Goal: Task Accomplishment & Management: Manage account settings

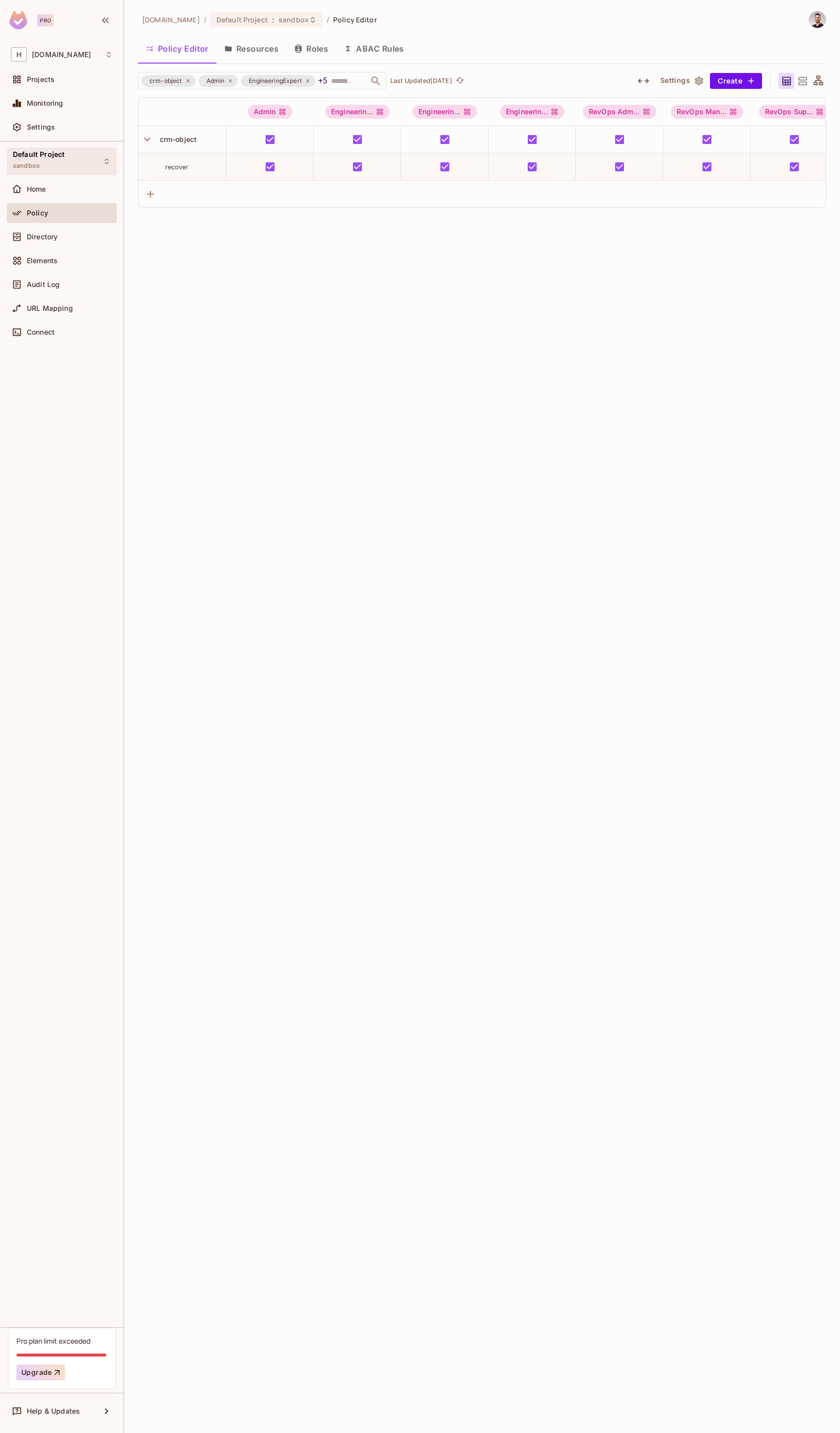
click at [58, 174] on div "Default Project sandbox" at bounding box center [61, 161] width 110 height 27
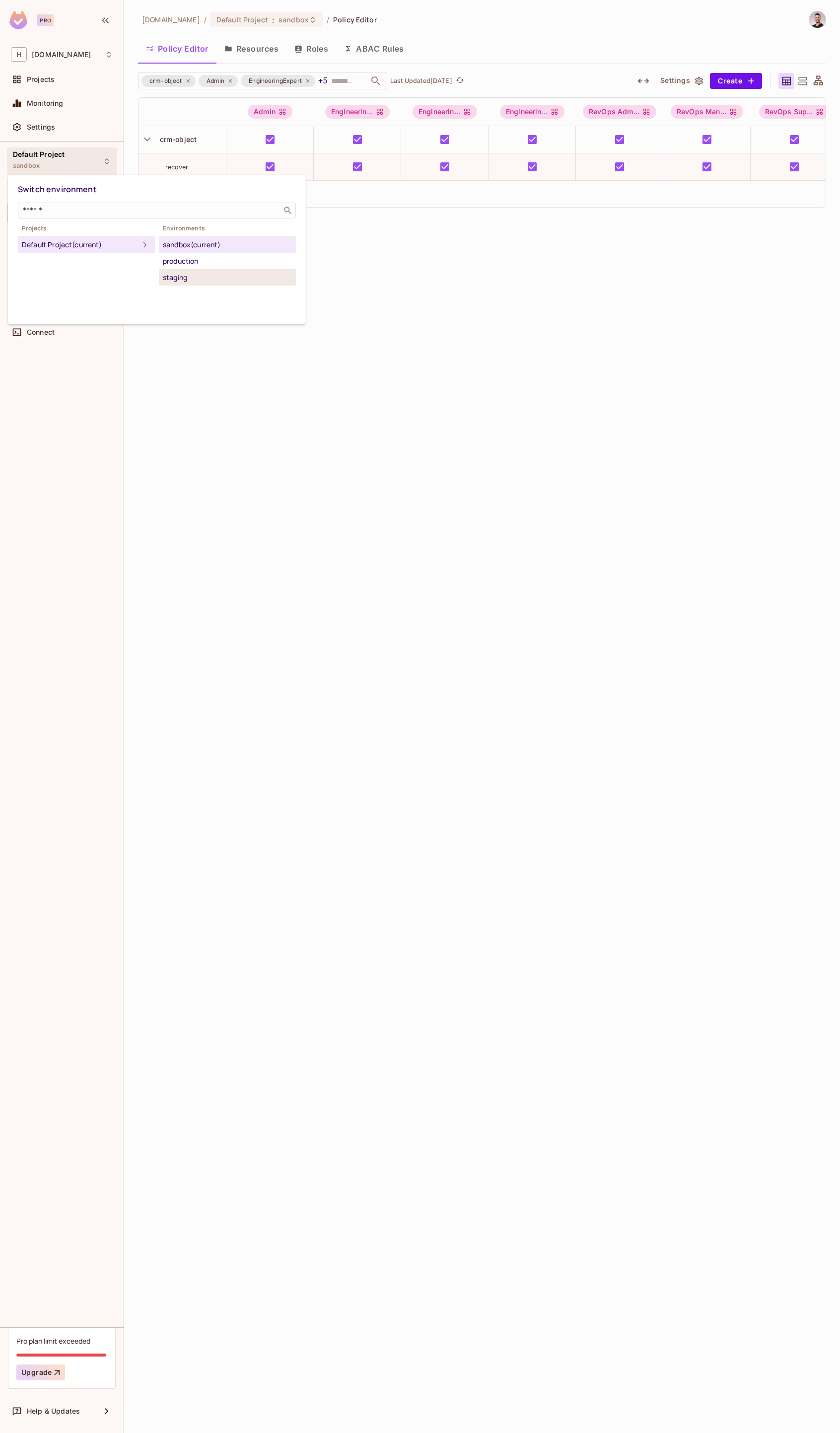
click at [181, 279] on div "staging" at bounding box center [228, 277] width 129 height 12
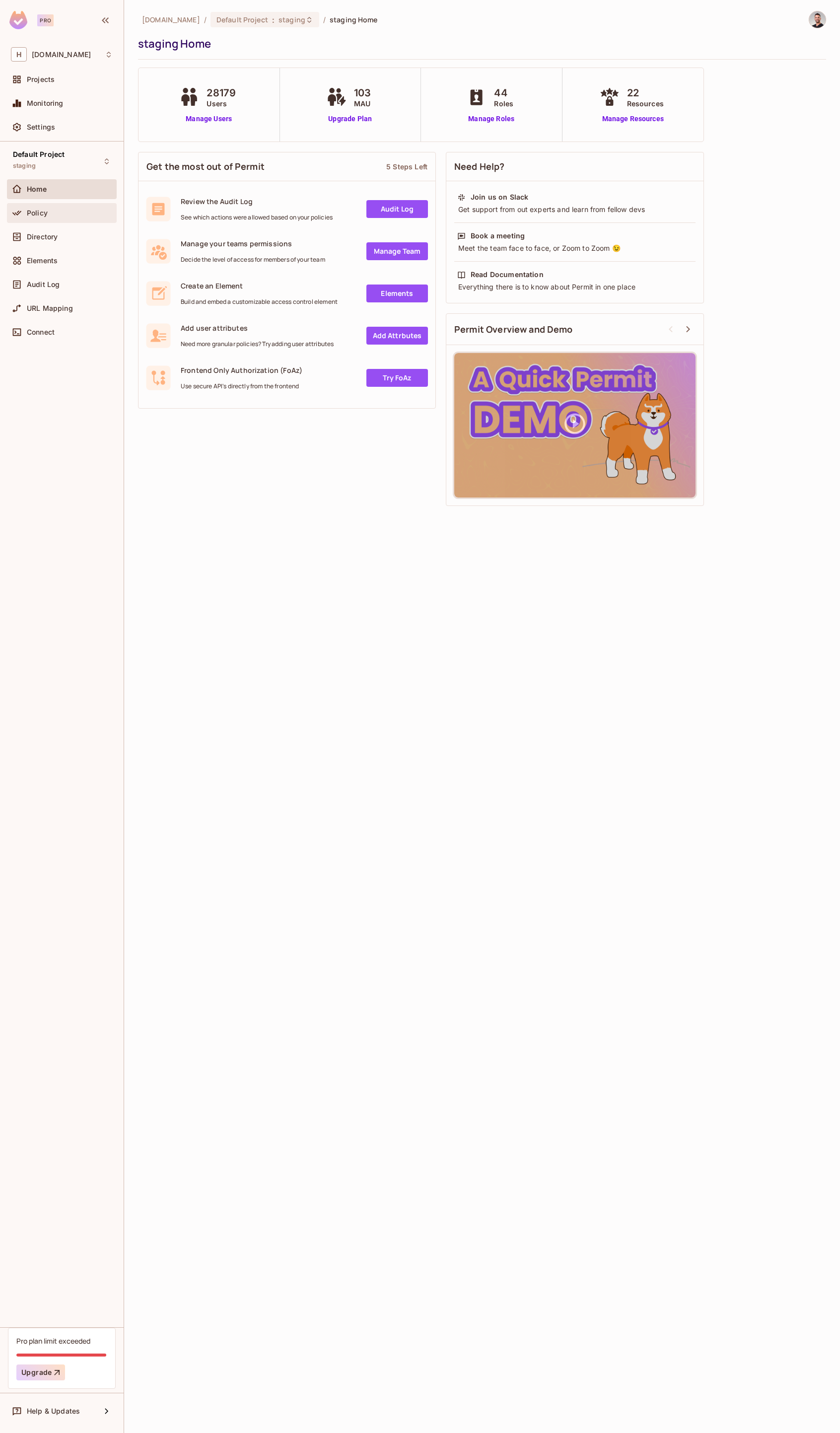
click at [76, 211] on div "Policy" at bounding box center [70, 213] width 86 height 8
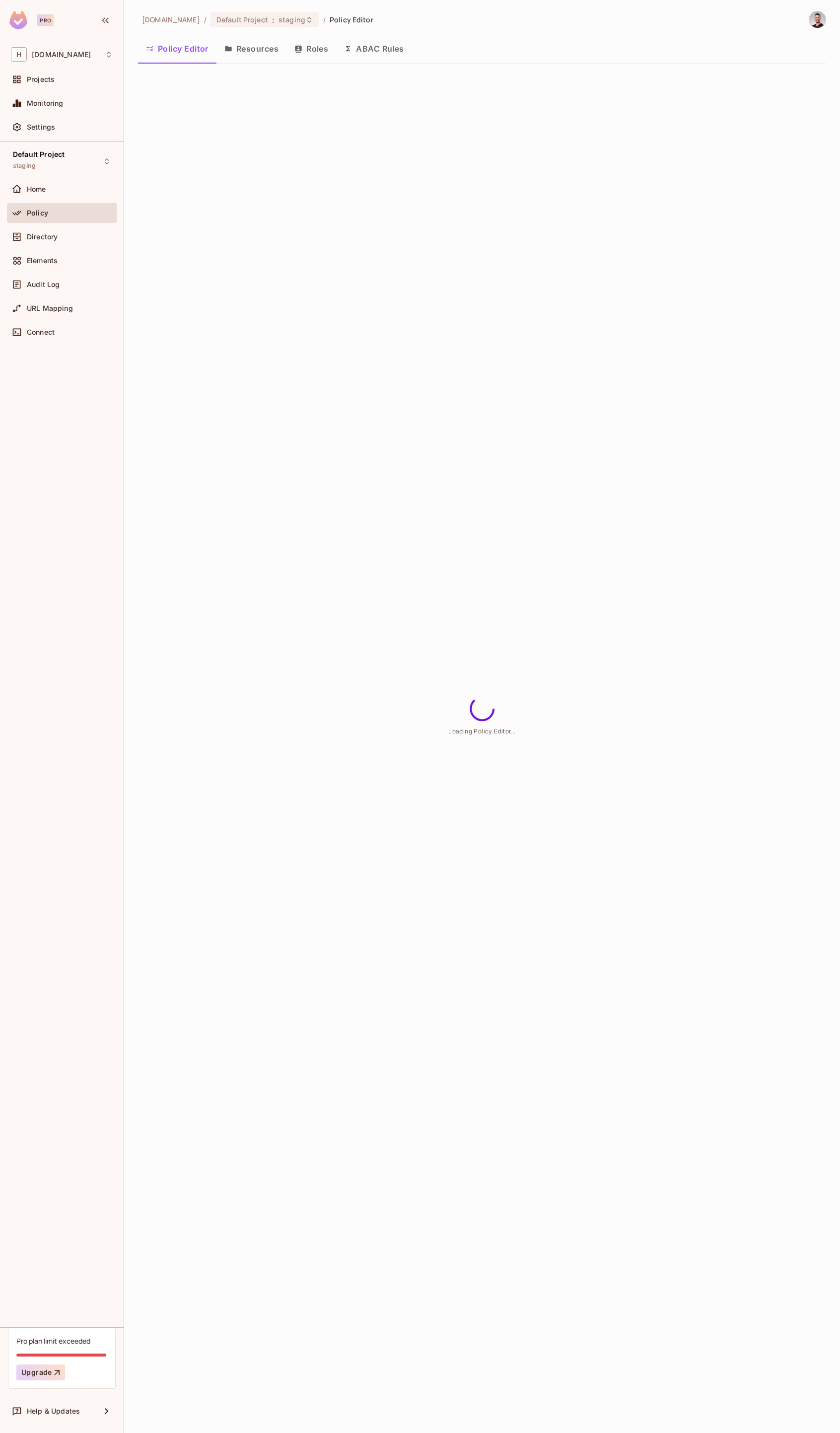
click at [67, 247] on div "Directory" at bounding box center [61, 239] width 110 height 24
click at [70, 247] on div "Directory" at bounding box center [61, 239] width 110 height 24
click at [72, 245] on div "Directory" at bounding box center [61, 237] width 110 height 20
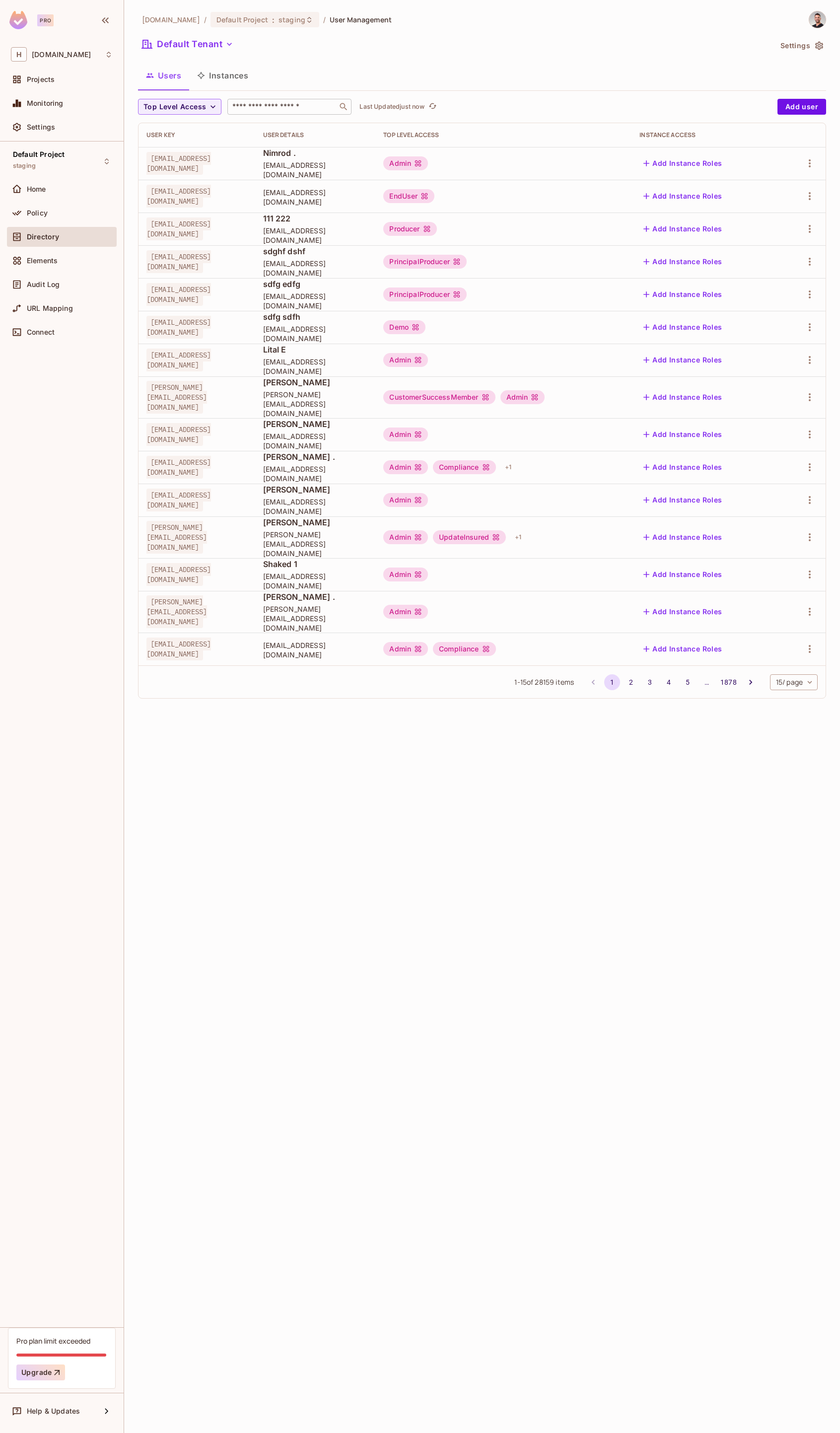
click at [283, 108] on input "text" at bounding box center [282, 107] width 104 height 10
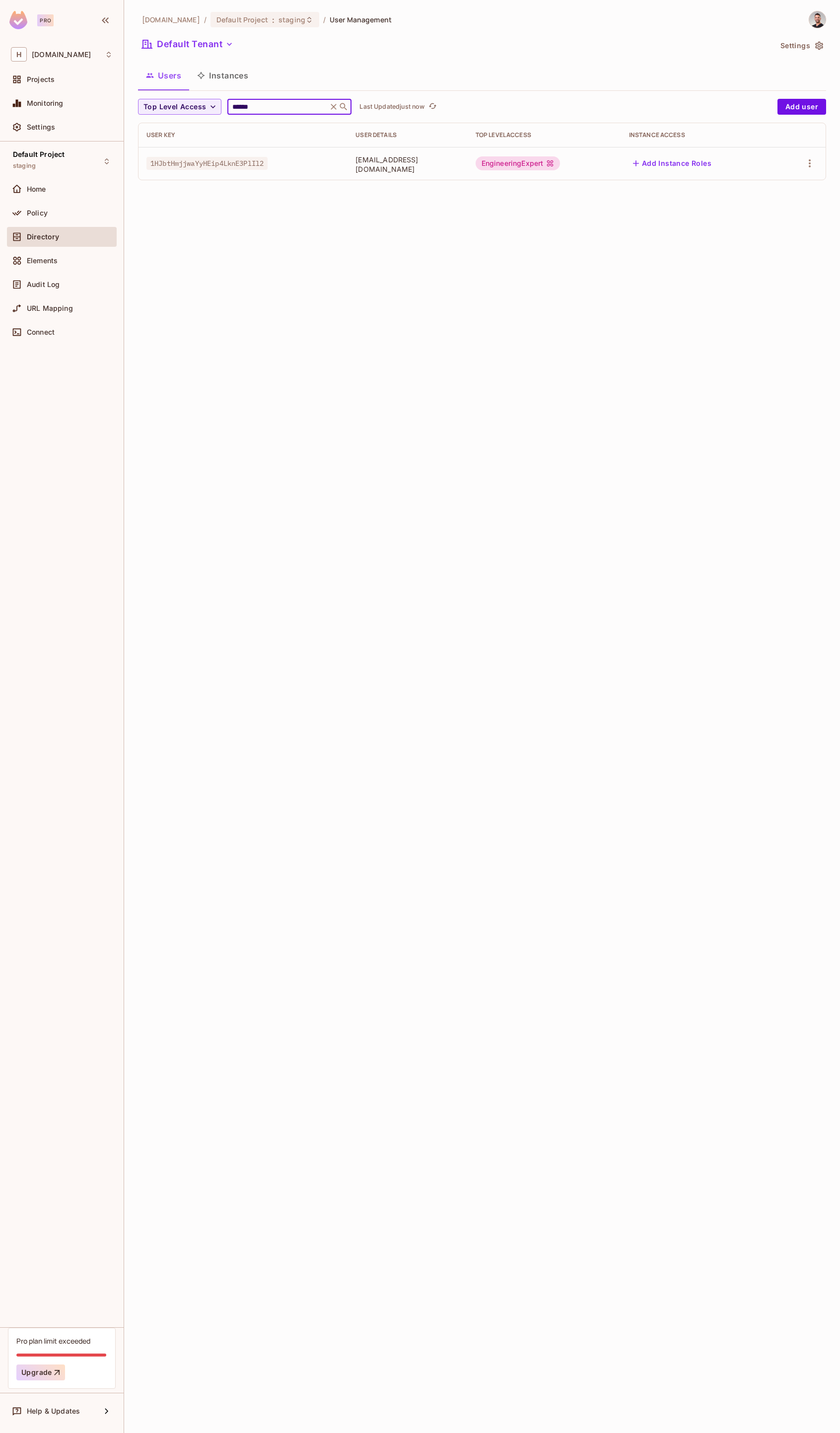
type input "******"
click at [690, 162] on button "Add Instance Roles" at bounding box center [672, 163] width 86 height 16
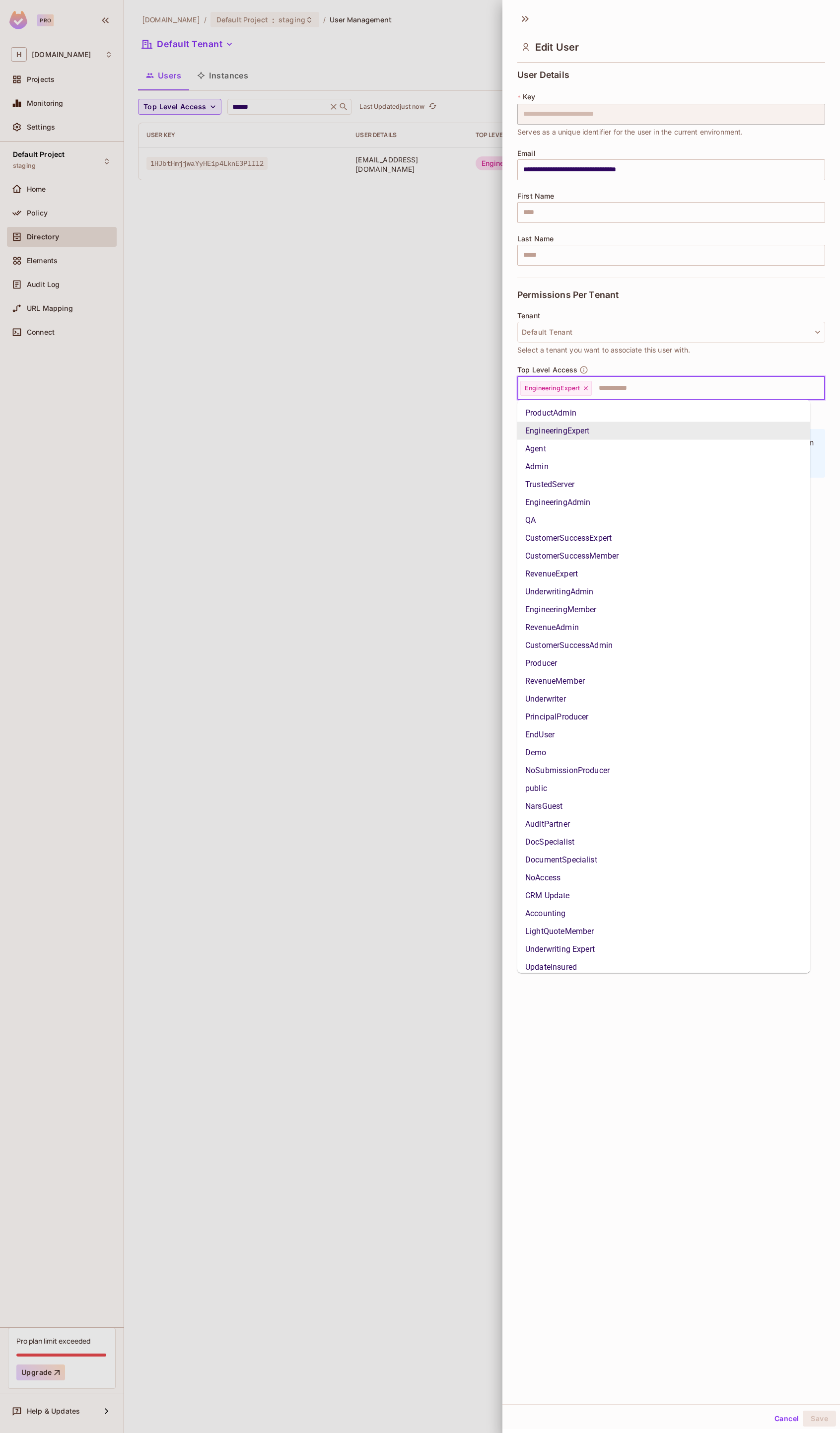
click at [608, 386] on input "text" at bounding box center [699, 388] width 213 height 20
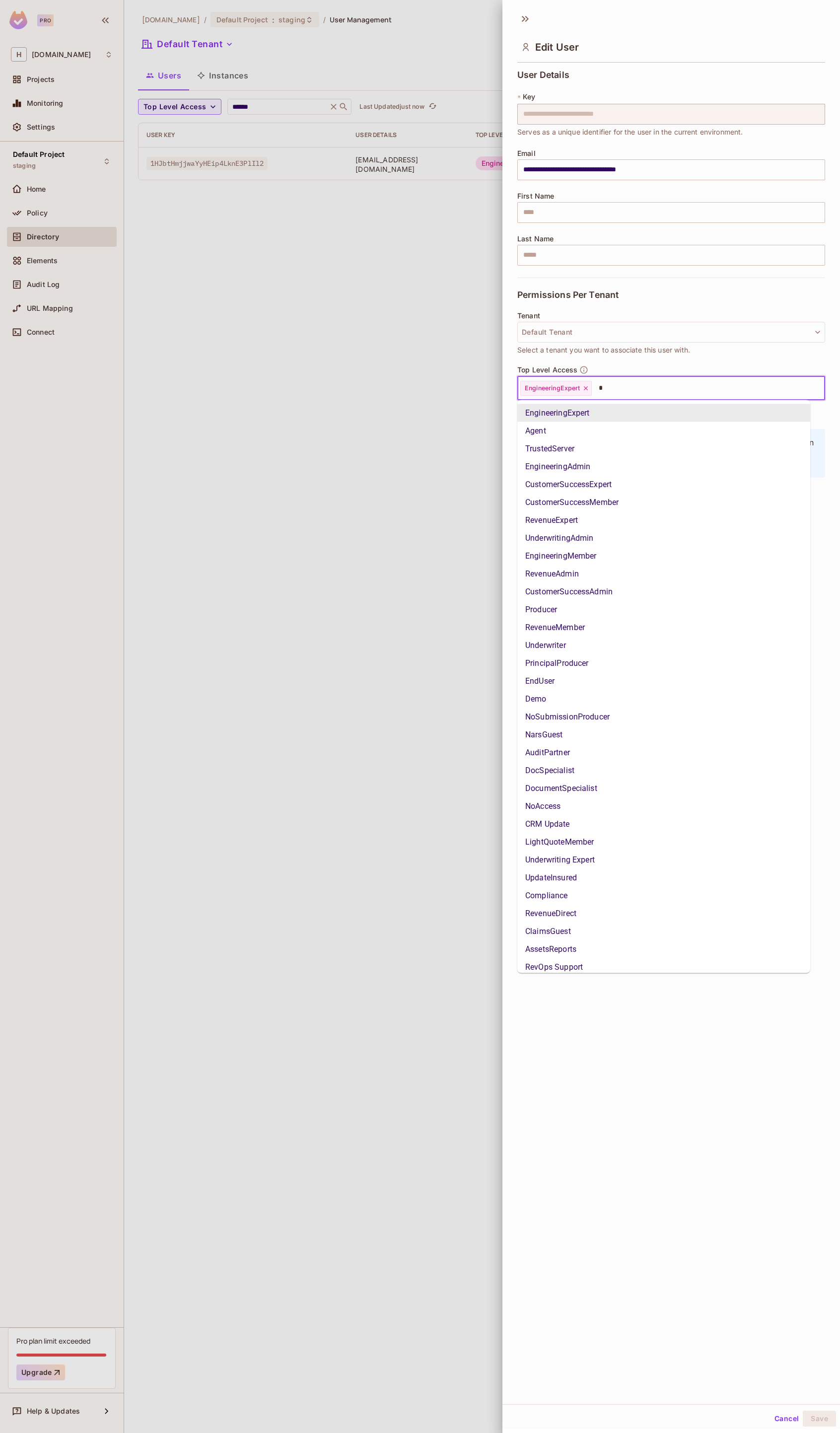
type input "**"
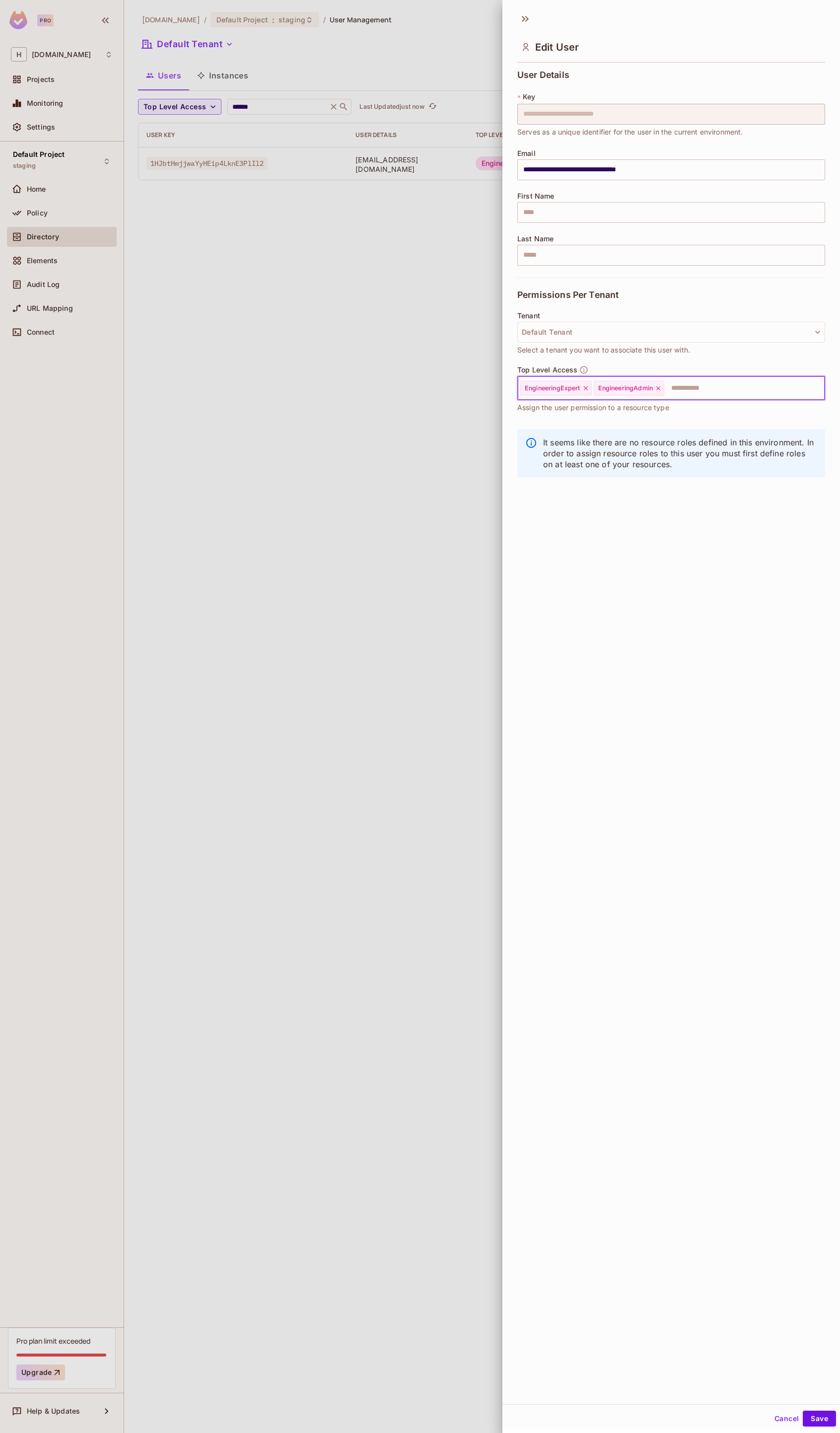
click at [589, 391] on icon at bounding box center [586, 388] width 7 height 7
click at [819, 1417] on button "Save" at bounding box center [819, 1419] width 33 height 16
